Goal: Check status: Check status

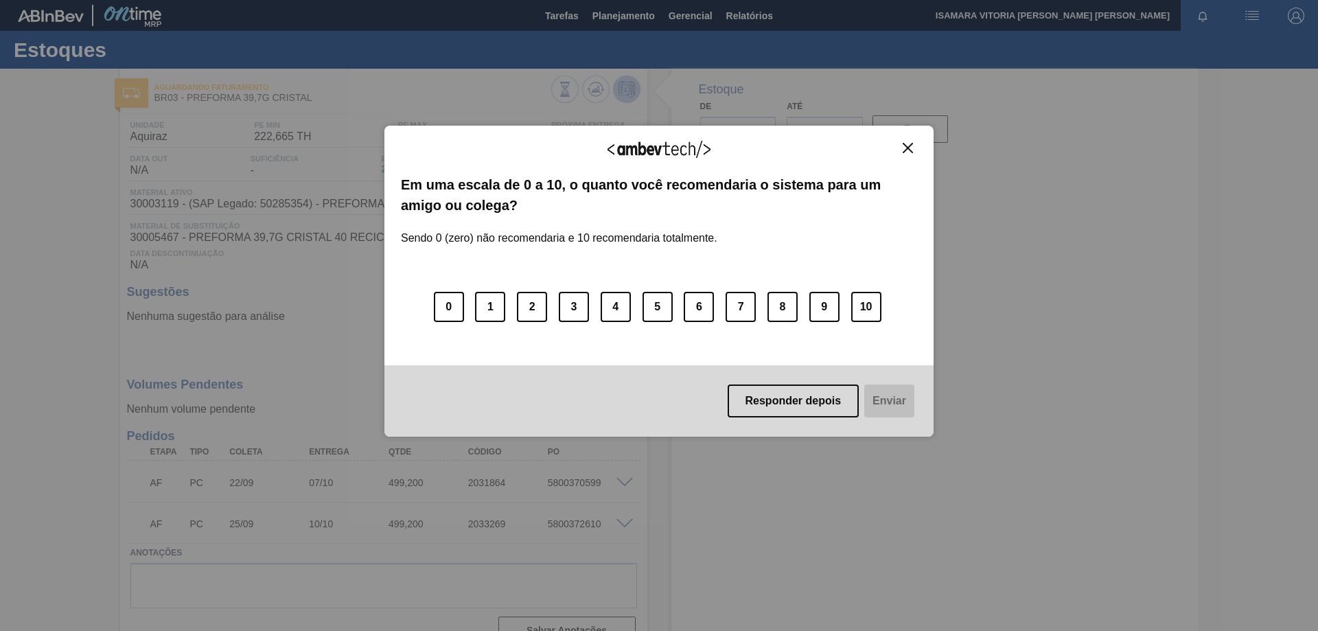
click at [832, 397] on button "Responder depois" at bounding box center [793, 400] width 132 height 33
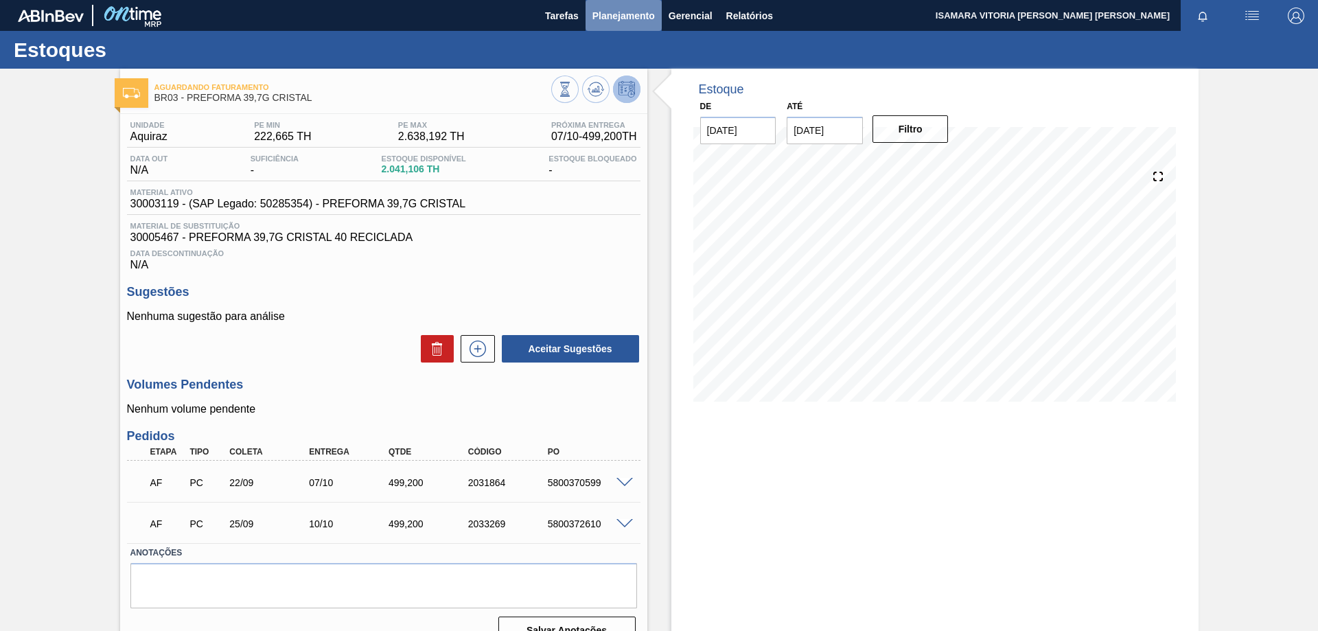
click at [595, 13] on span "Planejamento" at bounding box center [623, 16] width 62 height 16
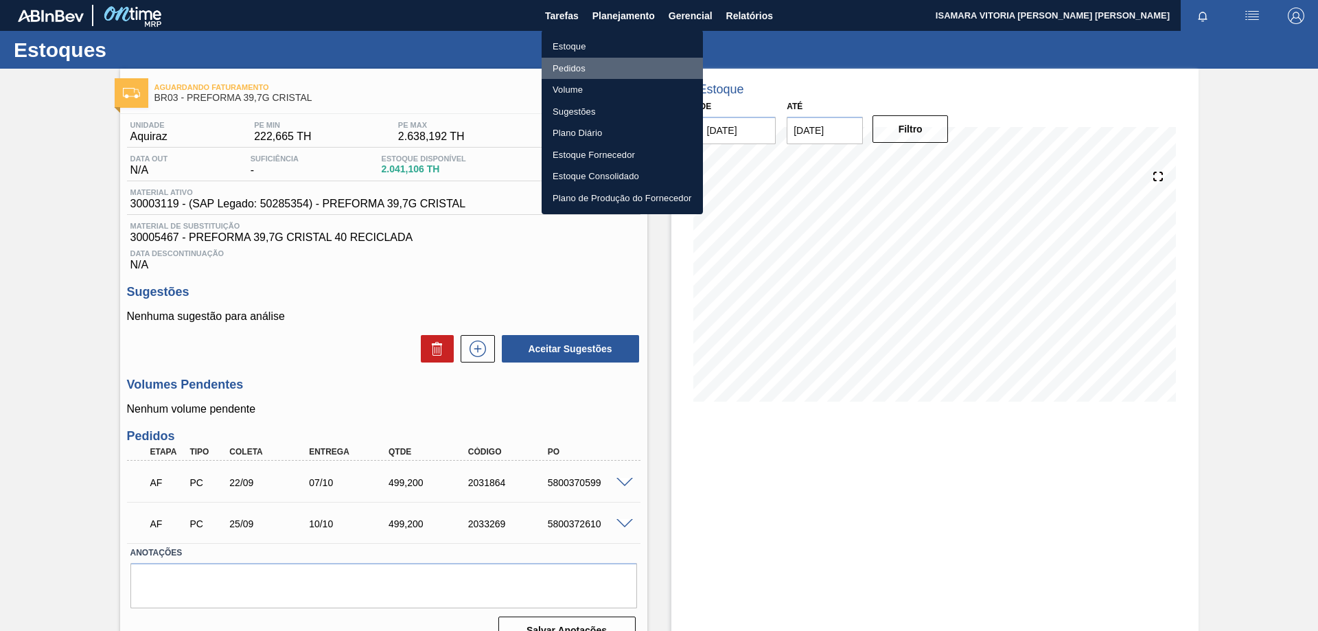
click at [574, 67] on li "Pedidos" at bounding box center [621, 69] width 161 height 22
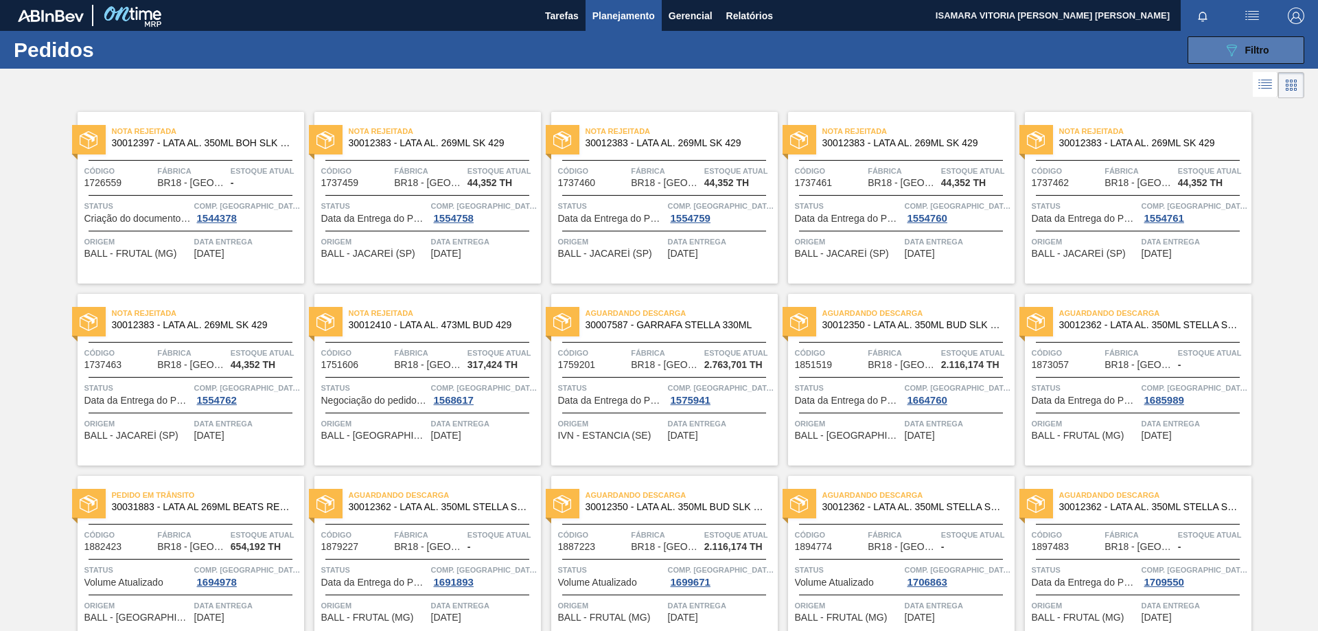
click at [1232, 45] on icon "089F7B8B-B2A5-4AFE-B5C0-19BA573D28AC" at bounding box center [1231, 50] width 16 height 16
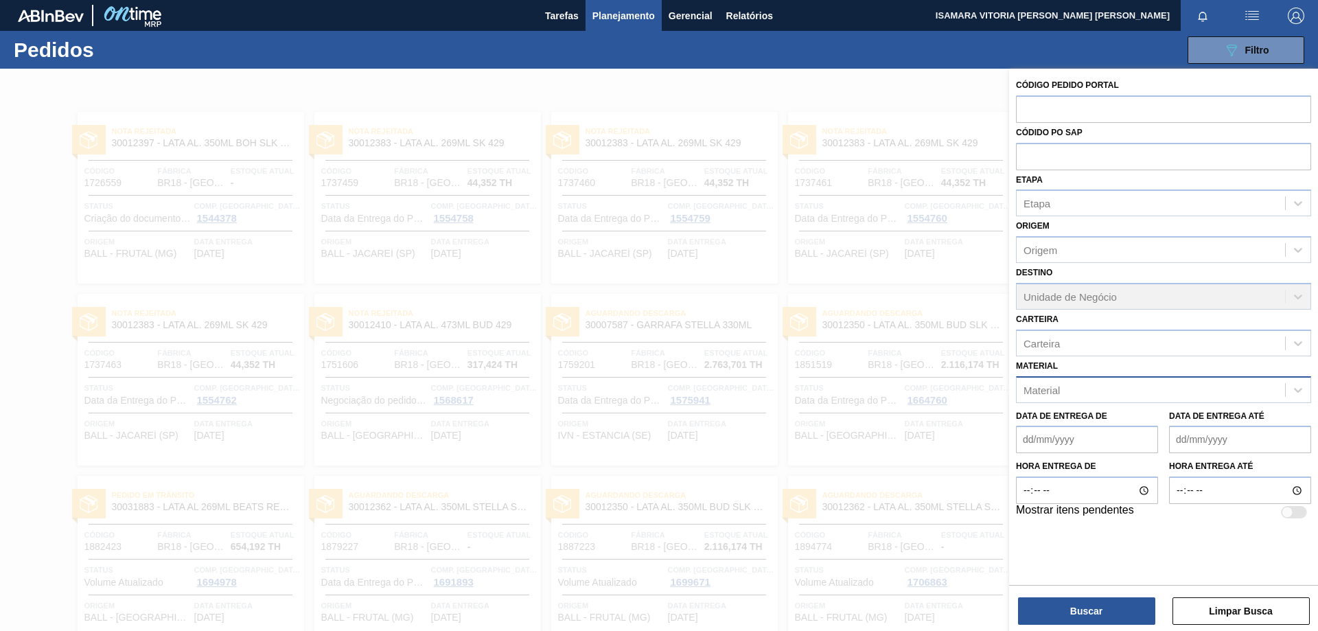
click at [1122, 388] on div "Material" at bounding box center [1150, 389] width 268 height 20
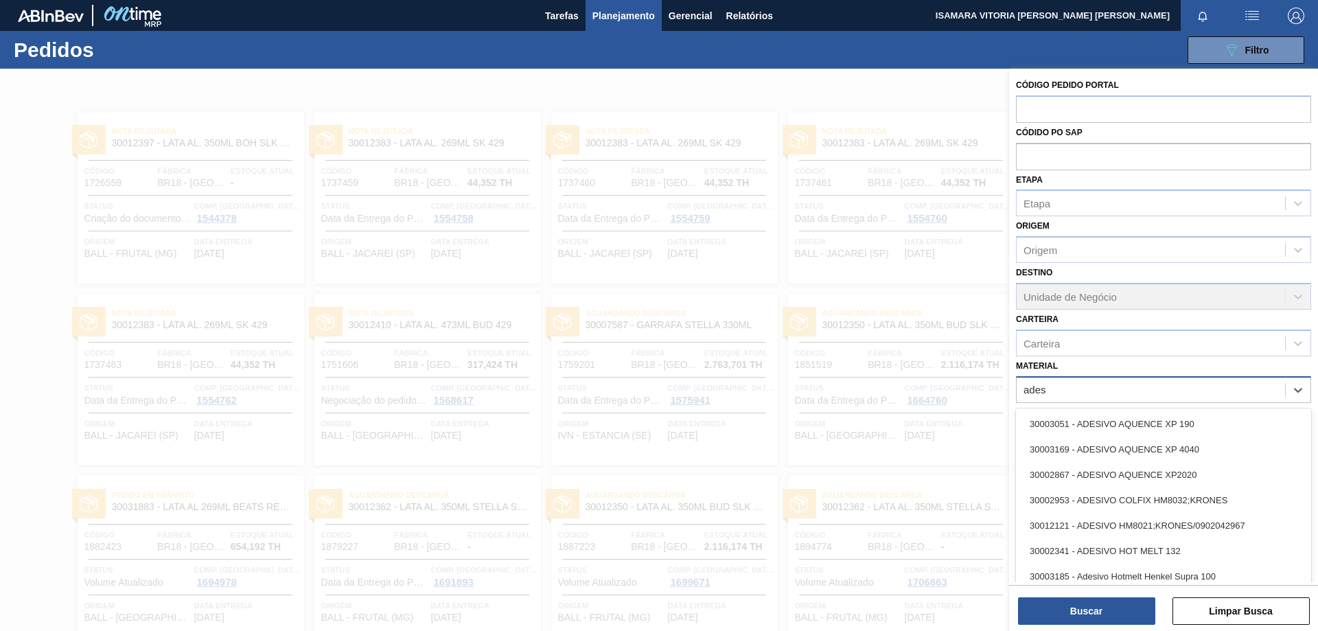
type input "adesi"
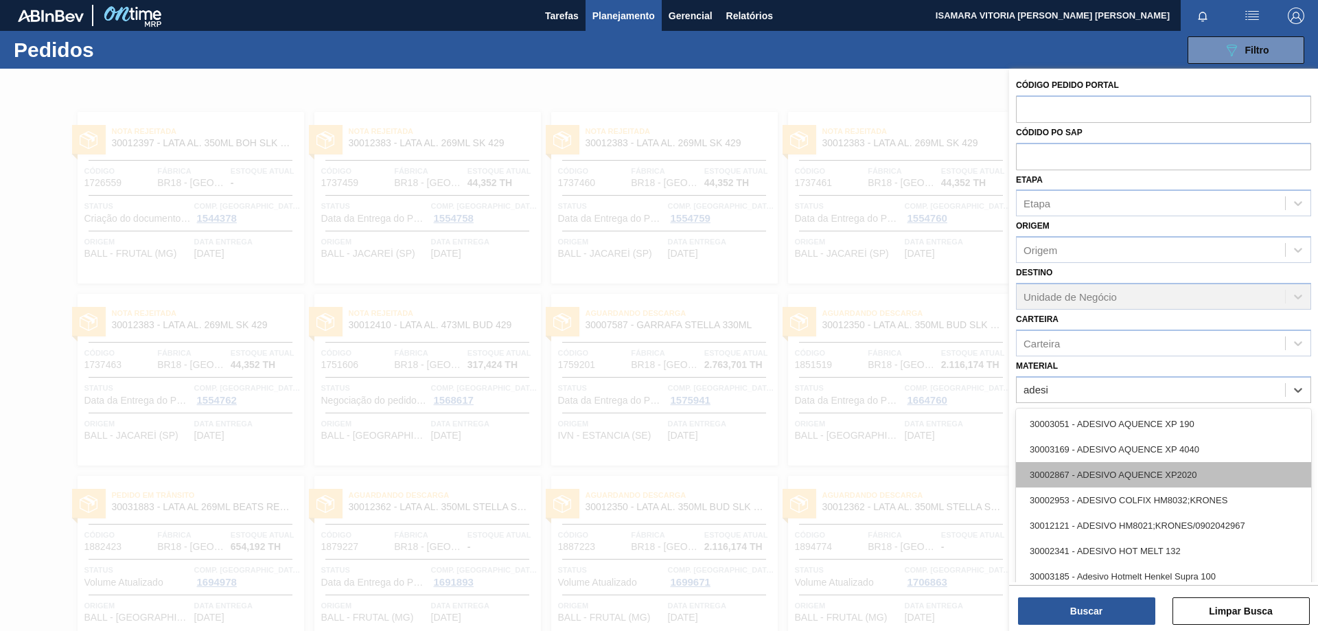
click at [1204, 470] on div "30002867 - ADESIVO AQUENCE XP2020" at bounding box center [1163, 474] width 295 height 25
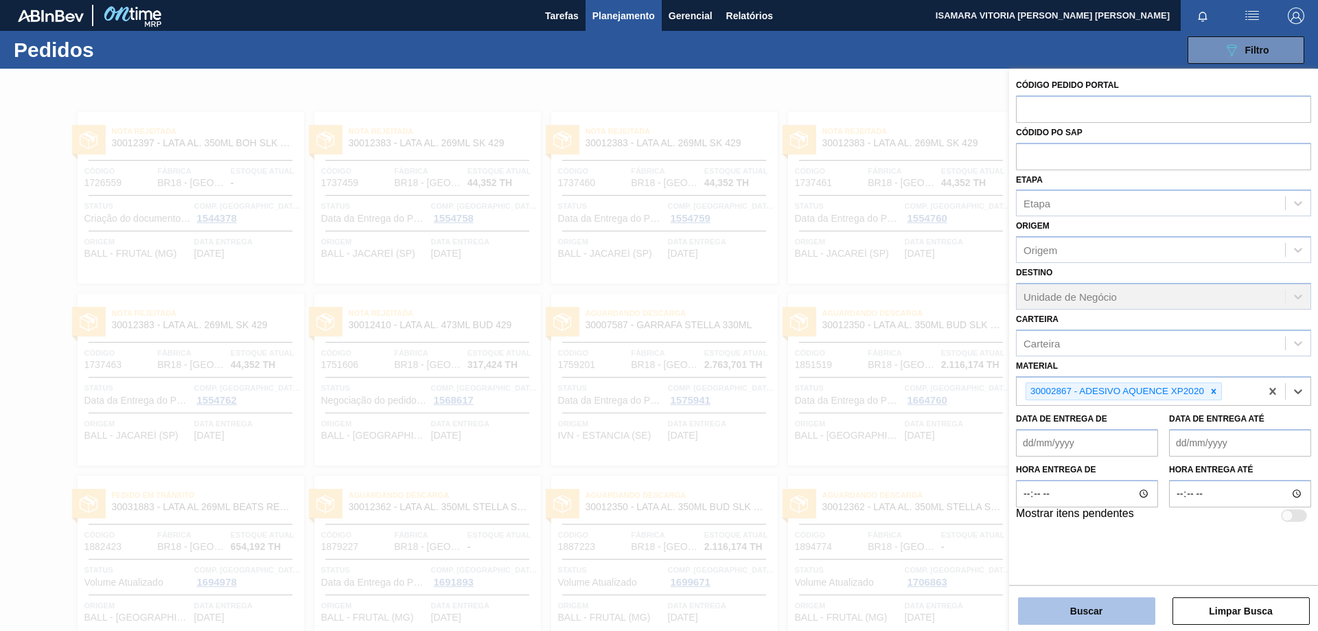
click at [1093, 620] on button "Buscar" at bounding box center [1086, 610] width 137 height 27
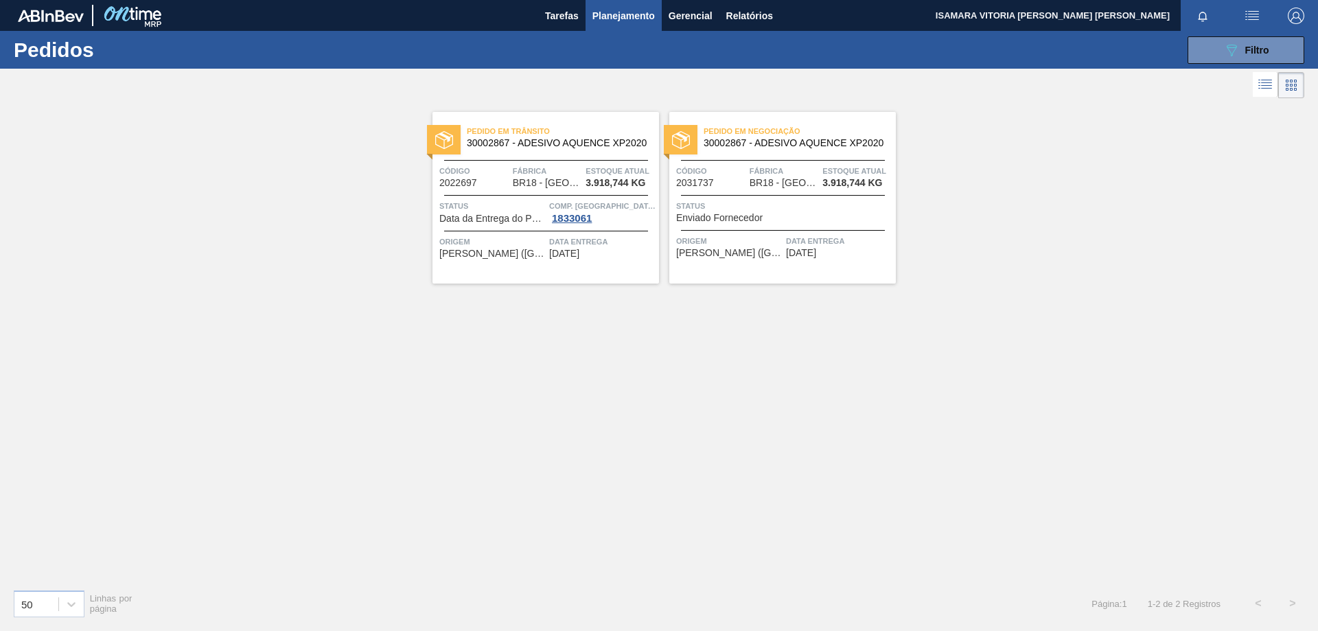
click at [538, 183] on span "BR18 - [GEOGRAPHIC_DATA]" at bounding box center [547, 183] width 69 height 10
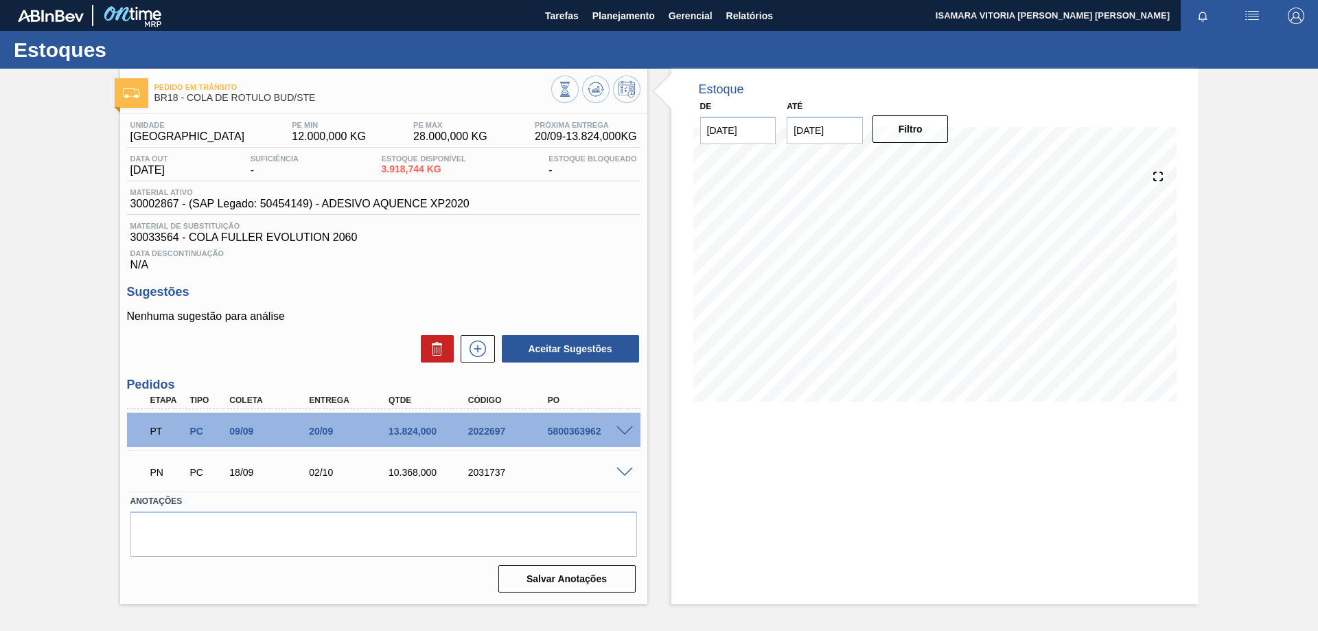
click at [1228, 281] on div "Pedido [PERSON_NAME] BR18 - COLA DE RÓTULO BUD/STE Unidade Pernambuco PE MIN 12…" at bounding box center [659, 336] width 1318 height 535
